Goal: Task Accomplishment & Management: Manage account settings

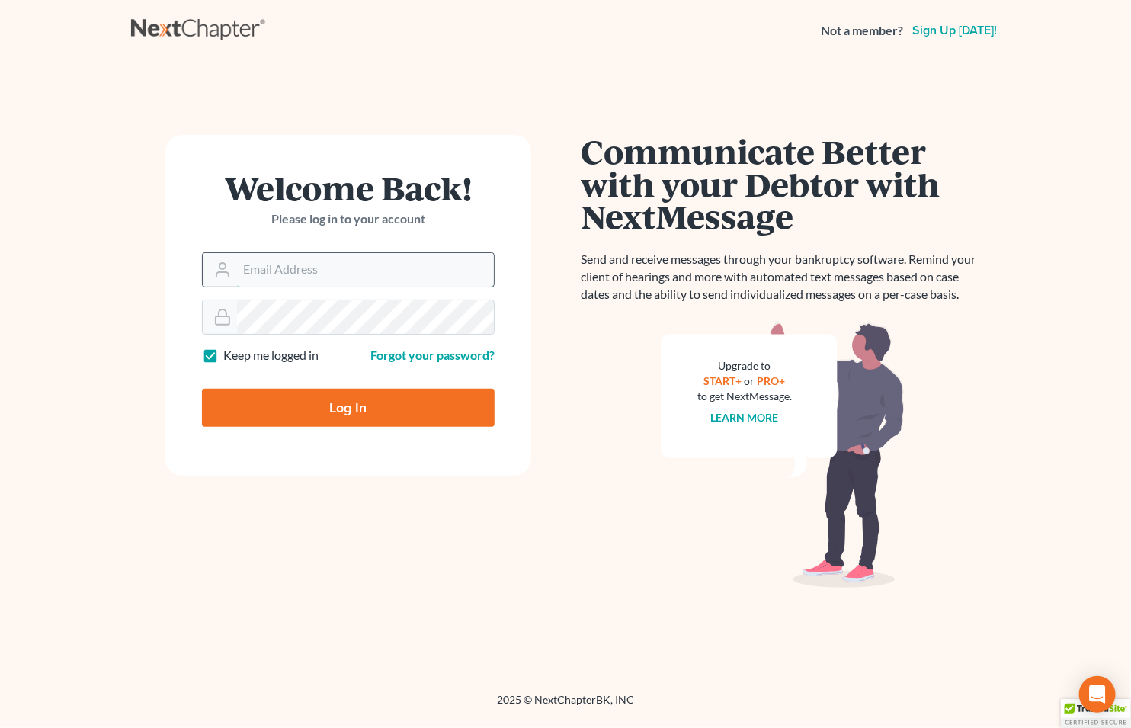
click at [349, 256] on input "Email Address" at bounding box center [365, 270] width 257 height 34
click at [351, 258] on input "Email Address" at bounding box center [365, 270] width 257 height 34
type input "[EMAIL_ADDRESS][DOMAIN_NAME]"
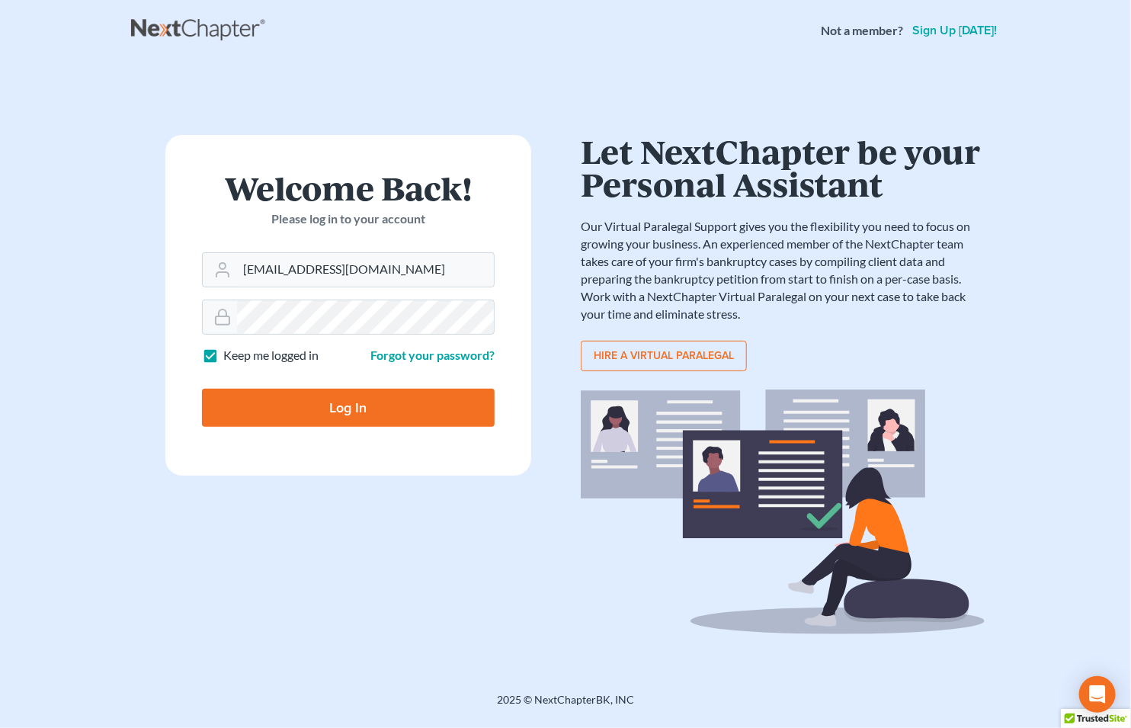
click at [348, 402] on input "Log In" at bounding box center [348, 408] width 293 height 38
type input "Thinking..."
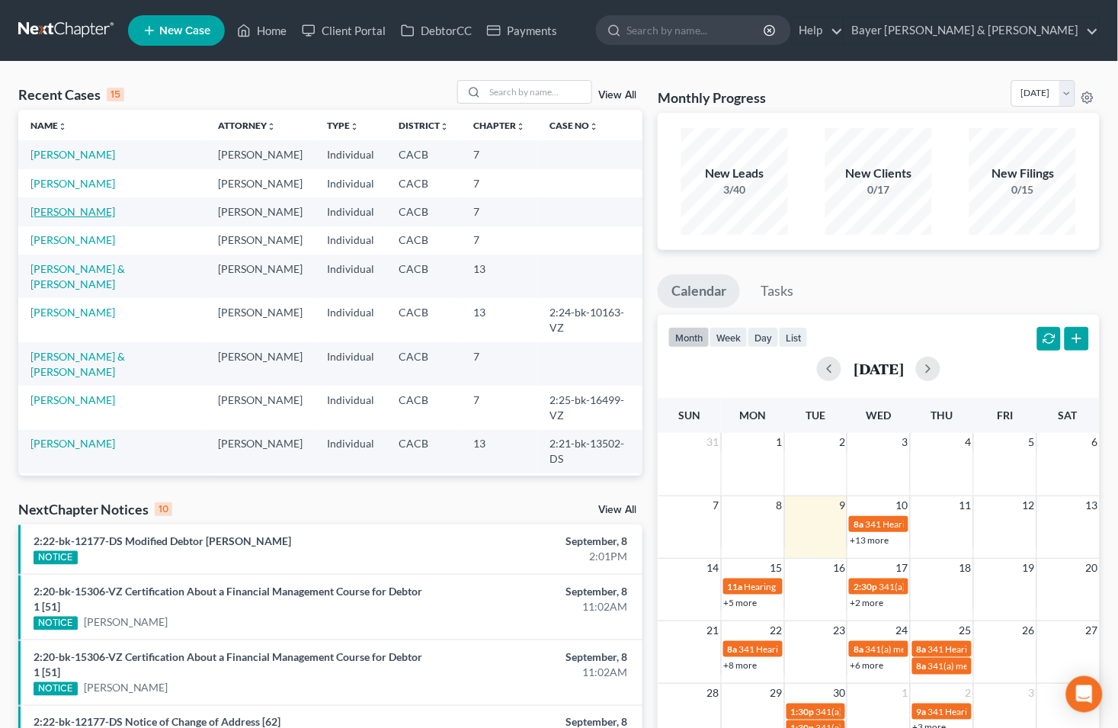
click at [52, 205] on link "Santos, Alec" at bounding box center [72, 211] width 85 height 13
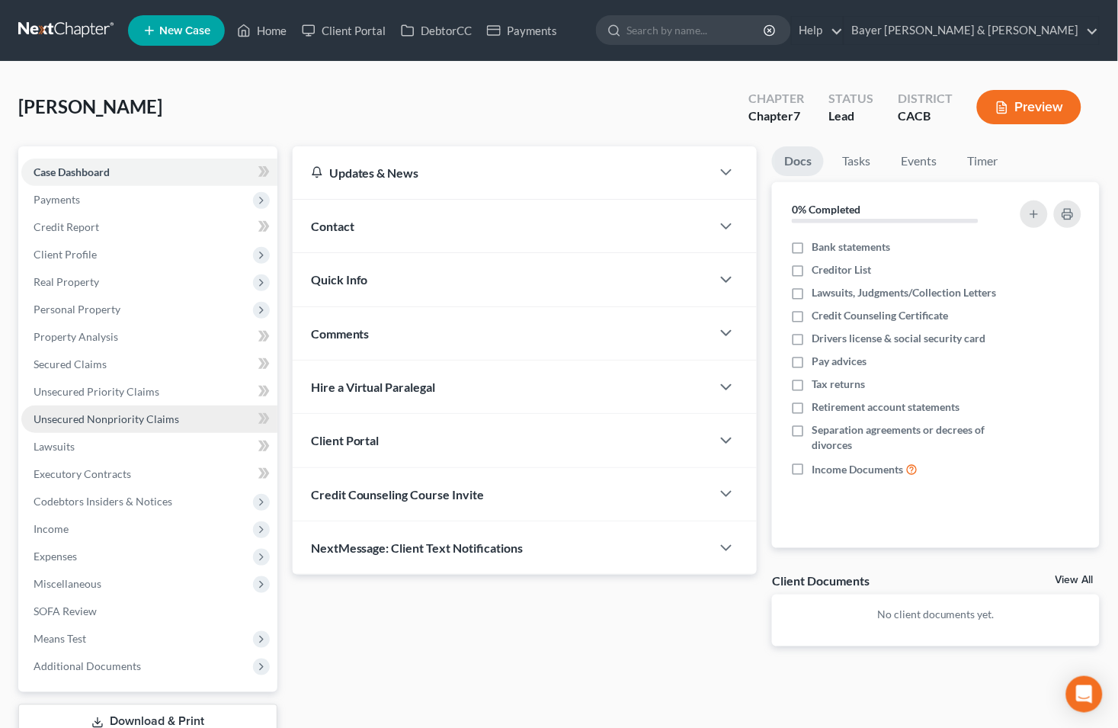
click at [76, 422] on span "Unsecured Nonpriority Claims" at bounding box center [107, 418] width 146 height 13
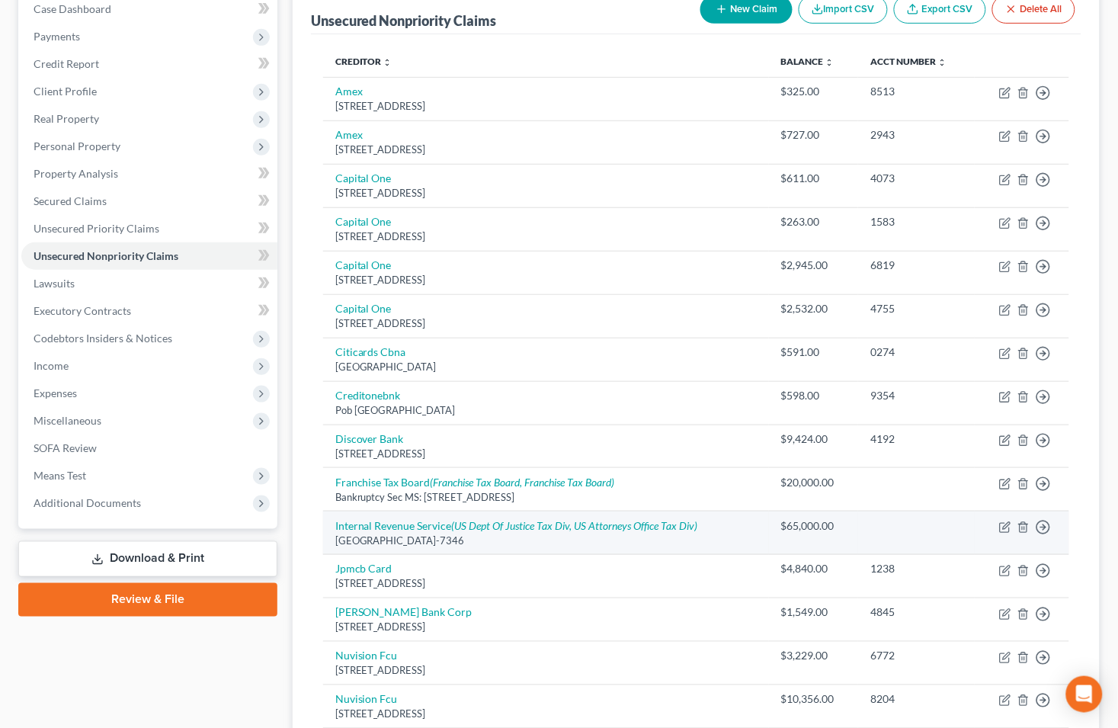
scroll to position [169, 0]
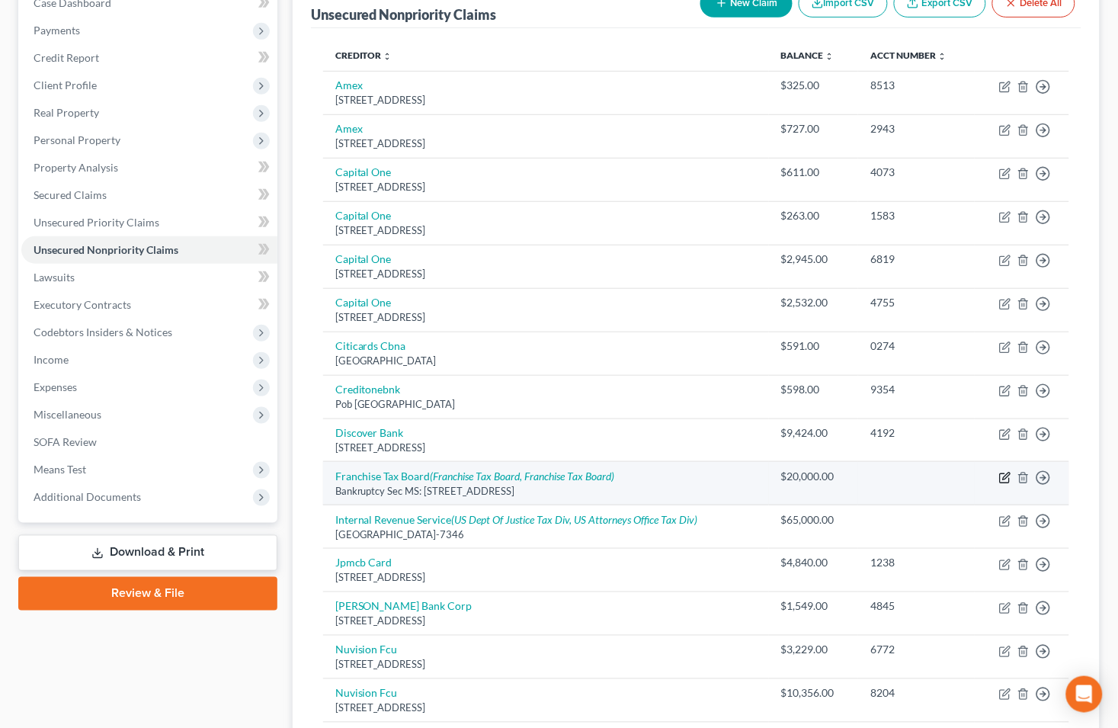
click at [1006, 482] on icon "button" at bounding box center [1005, 478] width 12 height 12
select select "4"
select select "7"
select select "0"
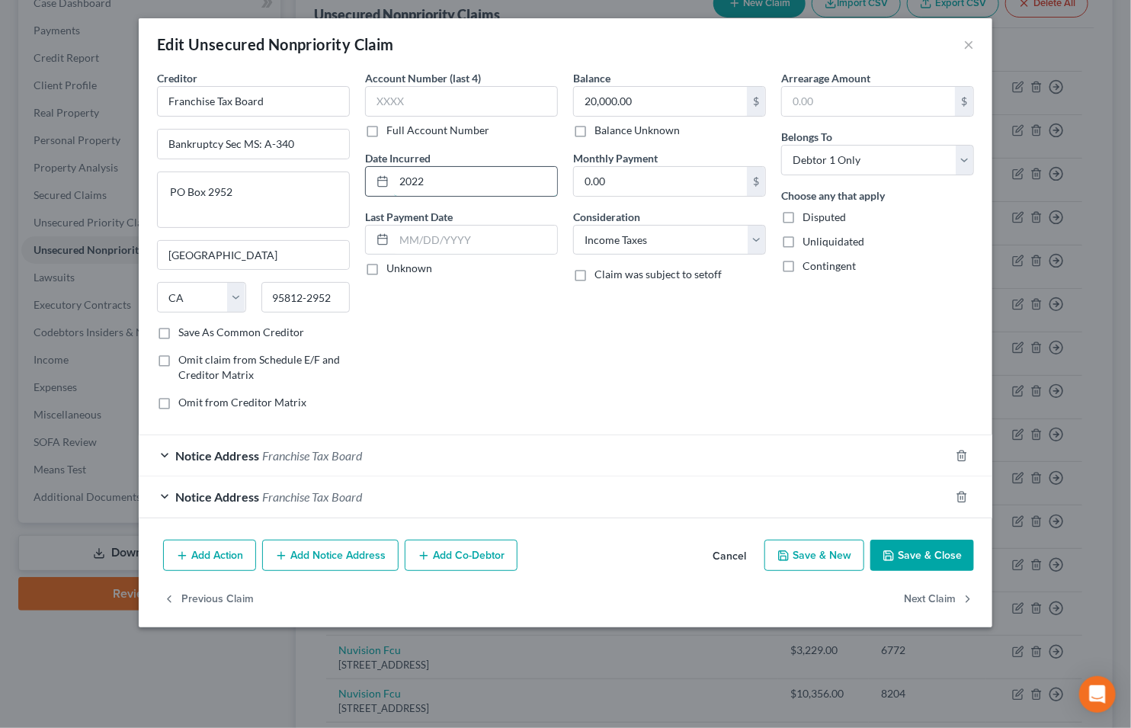
click at [459, 188] on input "2022" at bounding box center [475, 181] width 163 height 29
type input "2021"
click at [902, 549] on button "Save & Close" at bounding box center [922, 556] width 104 height 32
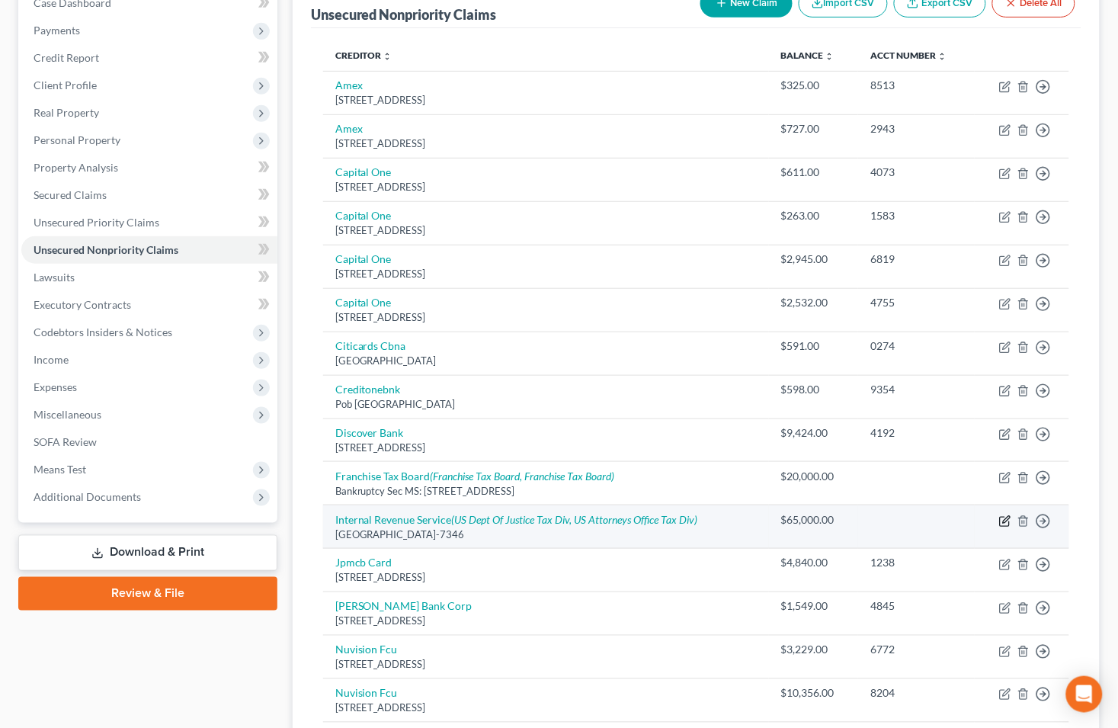
click at [1006, 524] on icon "button" at bounding box center [1005, 521] width 12 height 12
select select "39"
select select "7"
select select "0"
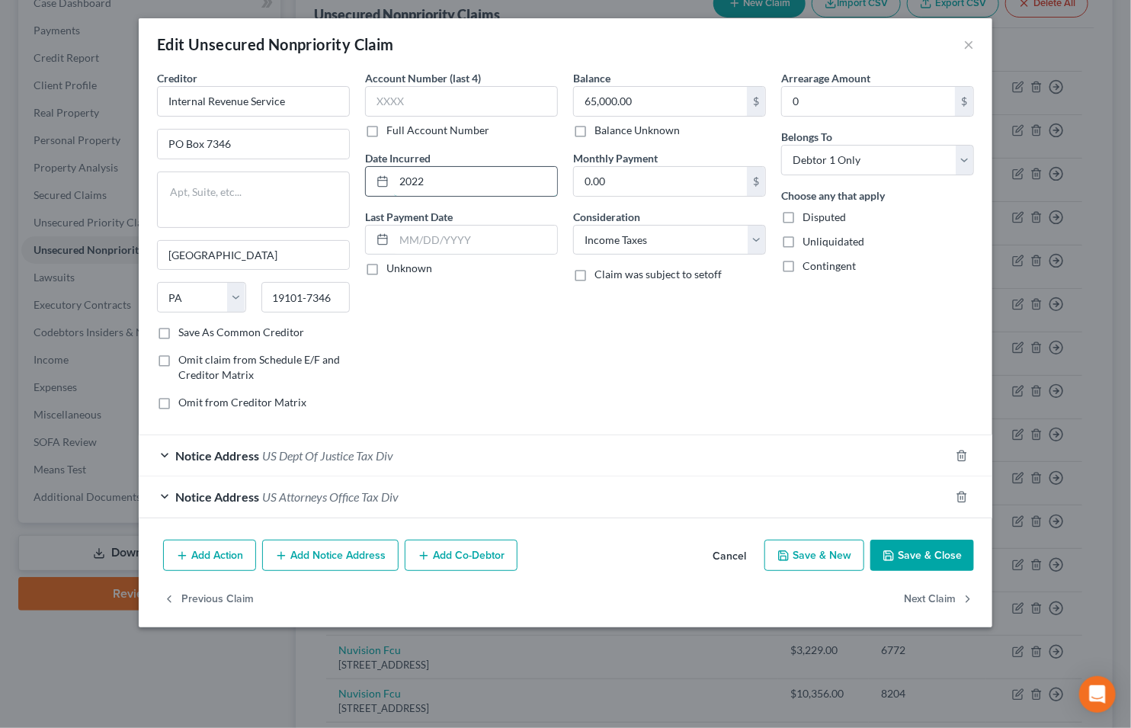
click at [435, 184] on input "2022" at bounding box center [475, 181] width 163 height 29
type input "2021"
click at [927, 546] on button "Save & Close" at bounding box center [922, 556] width 104 height 32
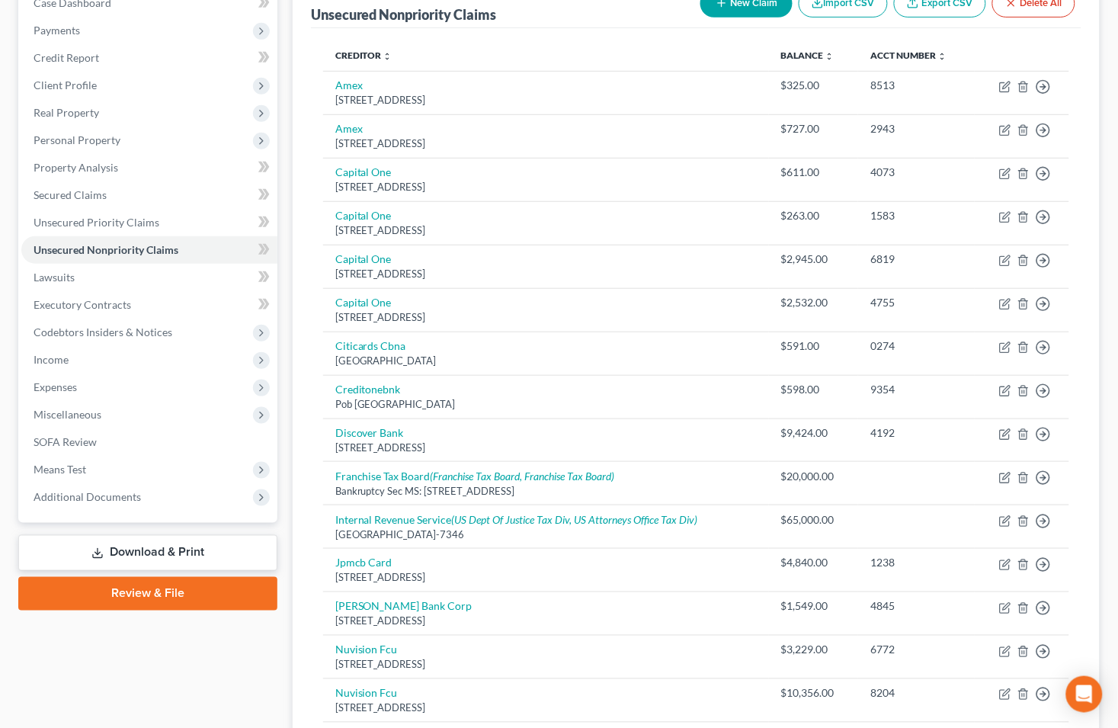
click at [117, 541] on link "Download & Print" at bounding box center [147, 553] width 259 height 36
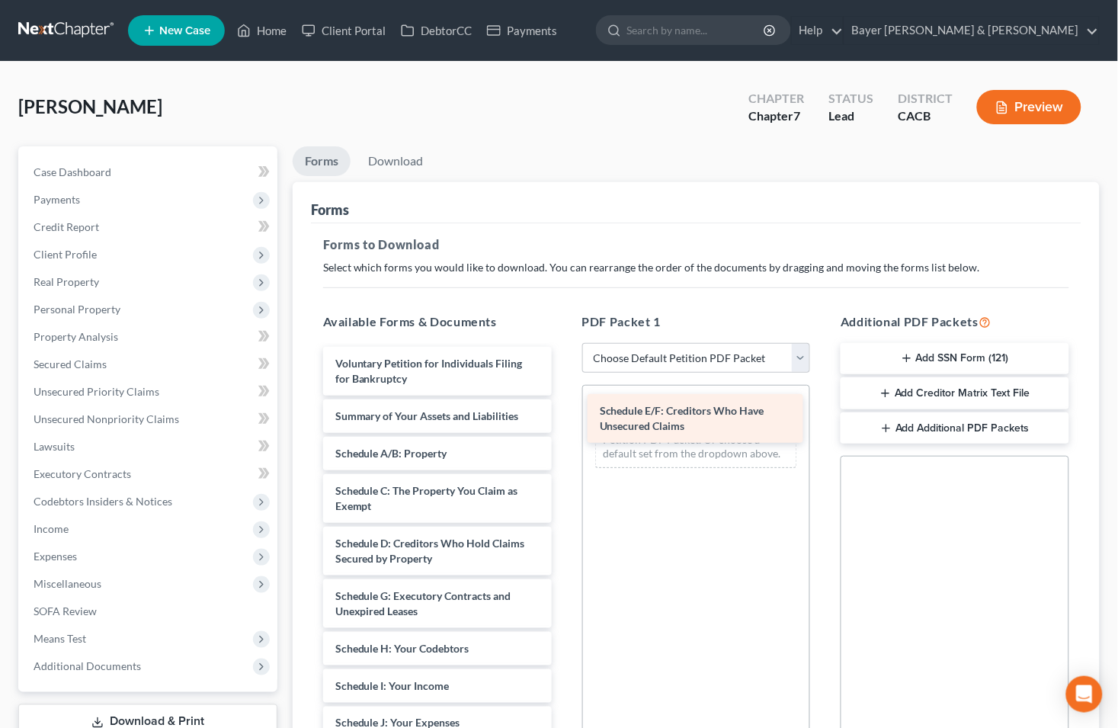
drag, startPoint x: 378, startPoint y: 593, endPoint x: 643, endPoint y: 409, distance: 322.5
click at [564, 409] on div "Schedule E/F: Creditors Who Have Unsecured Claims Voluntary Petition for Indivi…" at bounding box center [437, 739] width 253 height 784
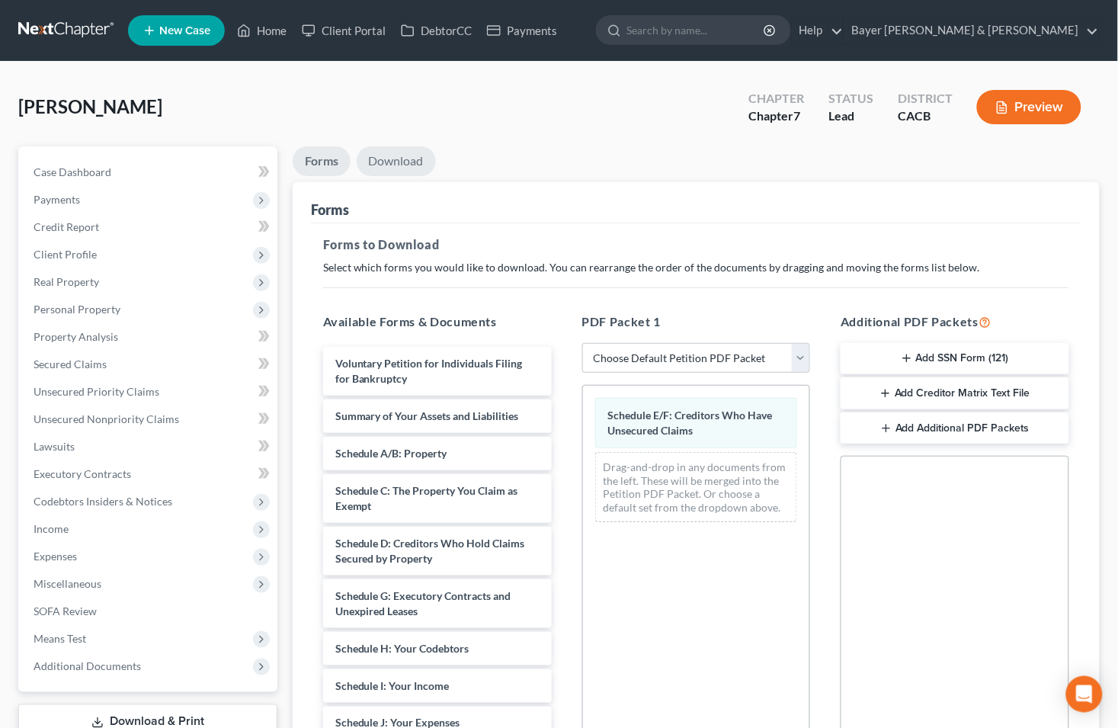
click at [409, 162] on link "Download" at bounding box center [396, 161] width 79 height 30
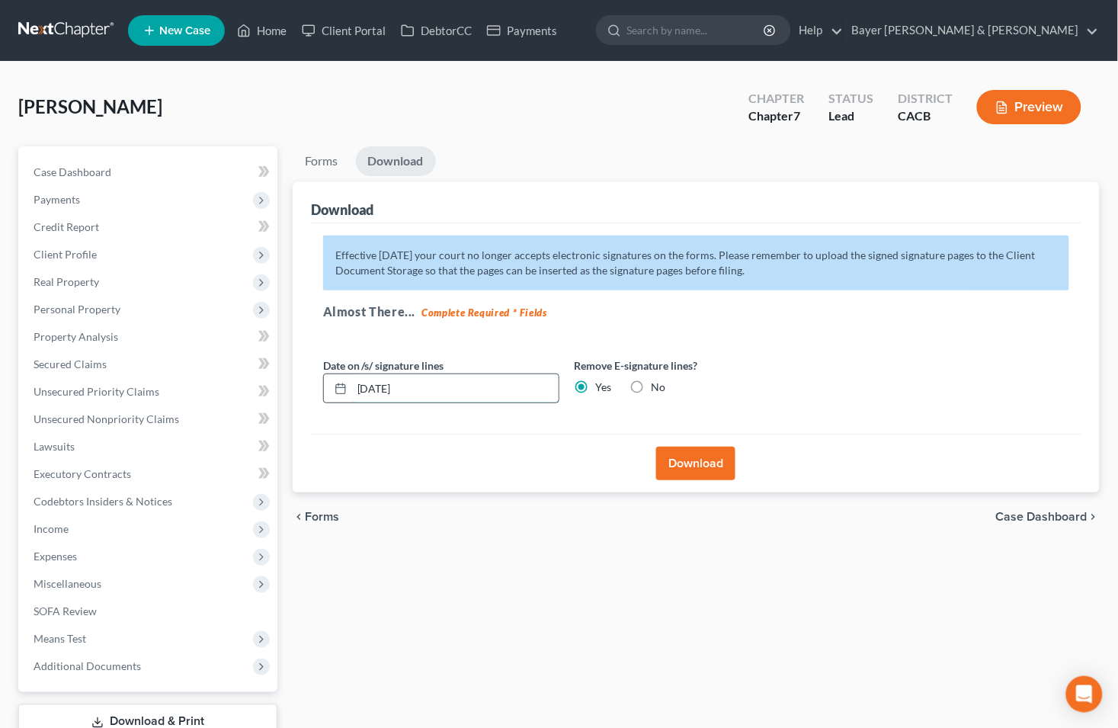
drag, startPoint x: 422, startPoint y: 392, endPoint x: 354, endPoint y: 386, distance: 68.8
click at [354, 386] on input "09/09/2025" at bounding box center [455, 388] width 207 height 29
click at [688, 469] on button "Download" at bounding box center [695, 464] width 79 height 34
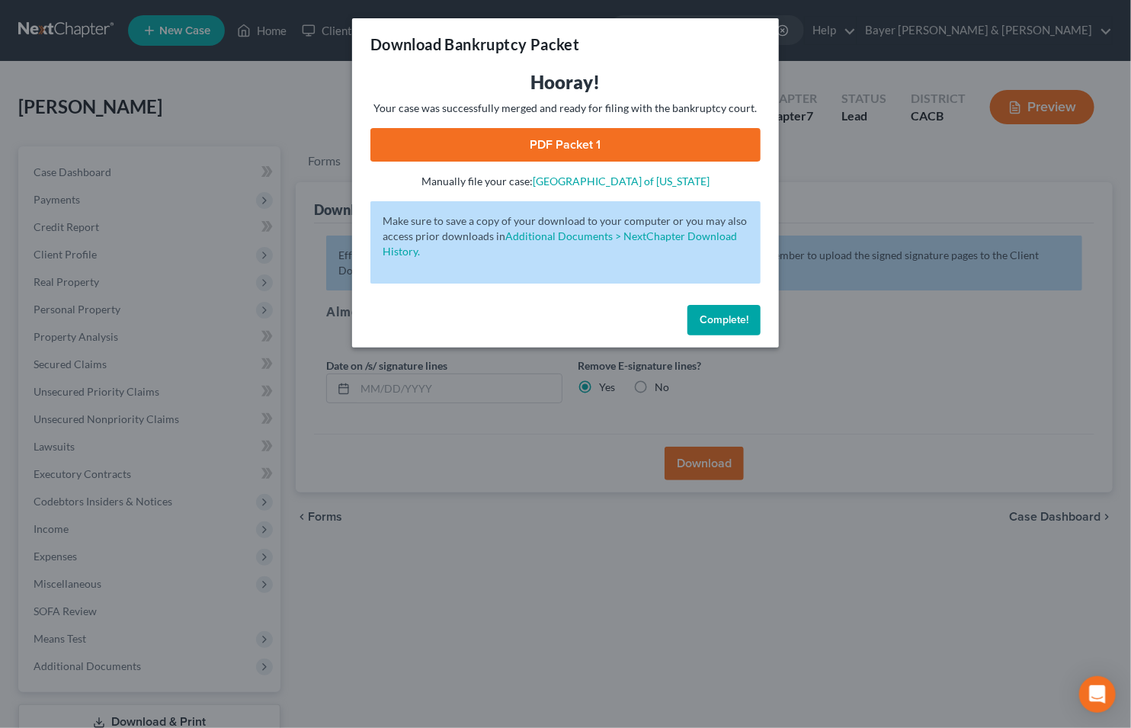
click at [551, 133] on link "PDF Packet 1" at bounding box center [565, 145] width 390 height 34
